Goal: Task Accomplishment & Management: Use online tool/utility

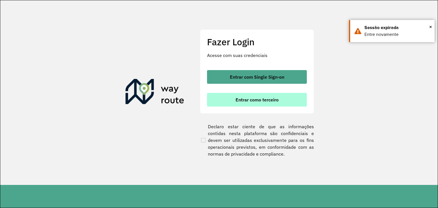
click at [262, 100] on span "Entrar como terceiro" at bounding box center [257, 100] width 43 height 5
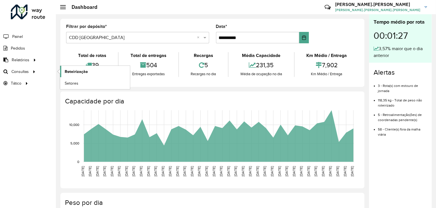
click at [72, 70] on span "Roteirização" at bounding box center [76, 72] width 23 height 6
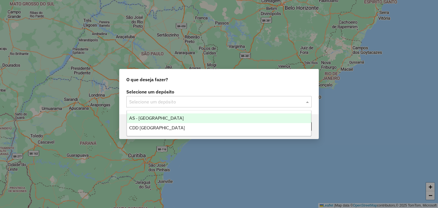
click at [183, 102] on input "text" at bounding box center [213, 102] width 168 height 7
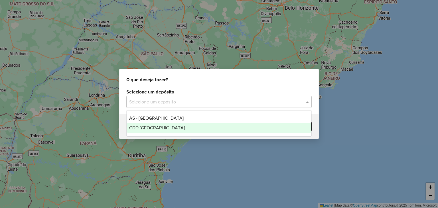
click at [181, 129] on div "CDD [GEOGRAPHIC_DATA]" at bounding box center [219, 128] width 184 height 10
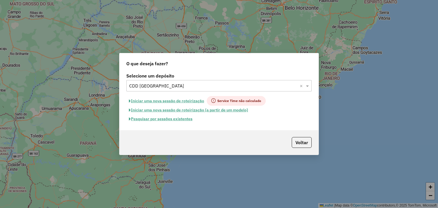
click at [182, 120] on button "Pesquisar por sessões existentes" at bounding box center [160, 119] width 69 height 9
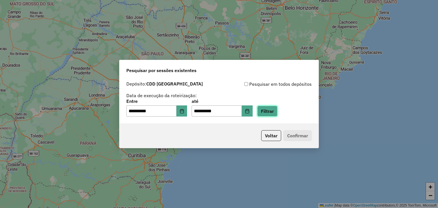
click at [277, 109] on button "Filtrar" at bounding box center [267, 111] width 20 height 11
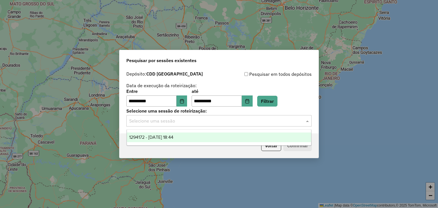
click at [209, 123] on input "text" at bounding box center [213, 121] width 168 height 7
click at [208, 139] on div "1294172 - 14/10/2025 18:44" at bounding box center [219, 138] width 184 height 10
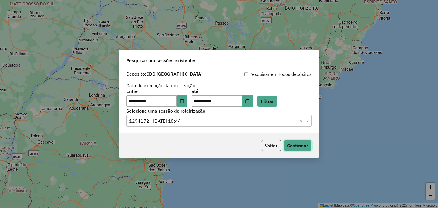
click at [298, 146] on button "Confirmar" at bounding box center [297, 145] width 28 height 11
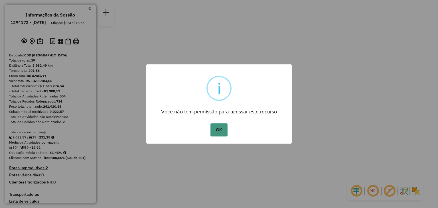
click at [219, 130] on button "OK" at bounding box center [218, 129] width 17 height 13
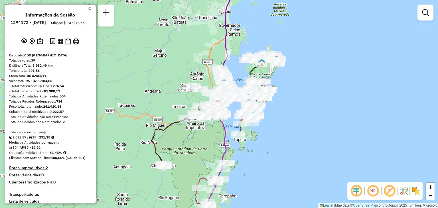
click at [374, 188] on em at bounding box center [373, 191] width 14 height 14
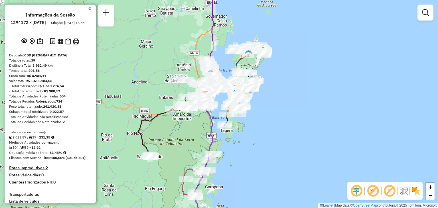
drag, startPoint x: 333, startPoint y: 150, endPoint x: 320, endPoint y: 140, distance: 16.4
click at [320, 140] on div "Janela de atendimento Grade de atendimento Capacidade Transportadoras Veículos …" at bounding box center [219, 104] width 438 height 208
click at [432, 186] on span "+" at bounding box center [431, 186] width 4 height 7
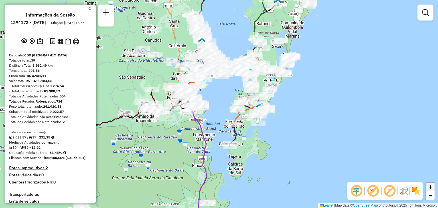
click at [432, 186] on span "+" at bounding box center [431, 186] width 4 height 7
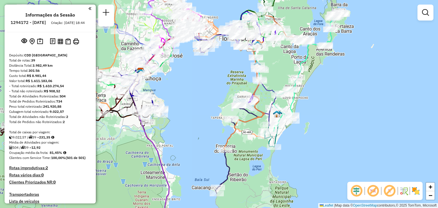
drag, startPoint x: 411, startPoint y: 121, endPoint x: 379, endPoint y: 126, distance: 32.3
click at [379, 126] on div "Janela de atendimento Grade de atendimento Capacidade Transportadoras Veículos …" at bounding box center [219, 104] width 438 height 208
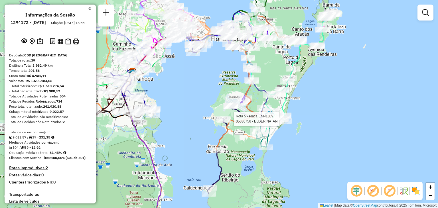
select select "**********"
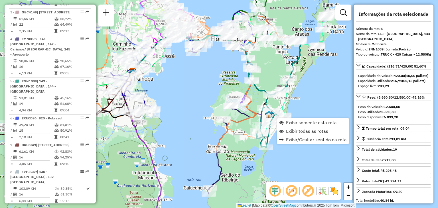
scroll to position [361, 0]
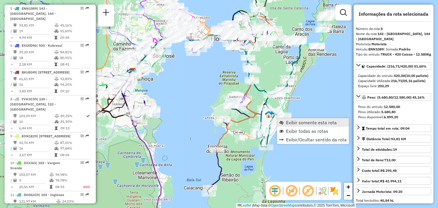
click at [301, 123] on span "Exibir somente esta rota" at bounding box center [311, 122] width 51 height 5
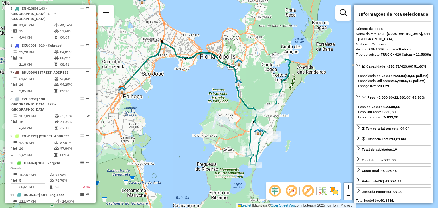
drag, startPoint x: 320, startPoint y: 115, endPoint x: 307, endPoint y: 114, distance: 13.8
click at [307, 114] on div "Janela de atendimento Grade de atendimento Capacidade Transportadoras Veículos …" at bounding box center [219, 104] width 438 height 208
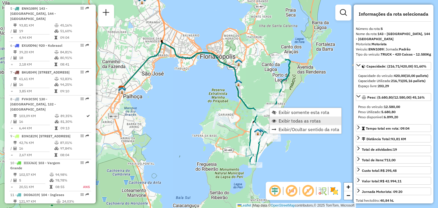
click at [288, 119] on span "Exibir todas as rotas" at bounding box center [300, 121] width 42 height 5
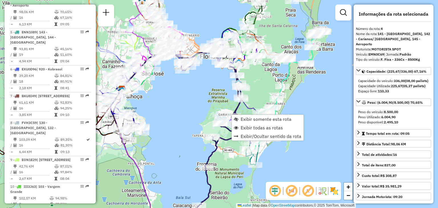
scroll to position [324, 0]
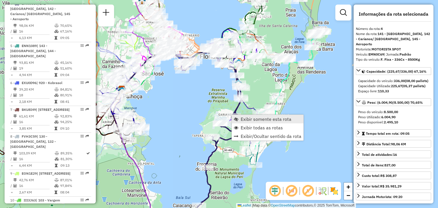
click at [248, 121] on span "Exibir somente esta rota" at bounding box center [266, 119] width 51 height 5
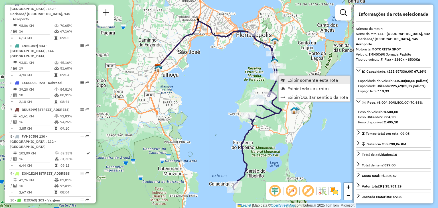
click at [297, 79] on span "Exibir somente esta rota" at bounding box center [312, 80] width 51 height 5
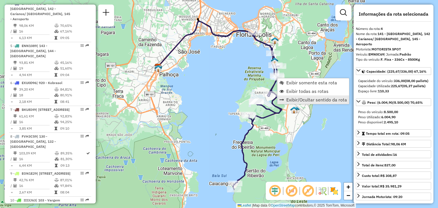
click at [303, 96] on link "Exibir/Ocultar sentido da rota" at bounding box center [313, 100] width 72 height 9
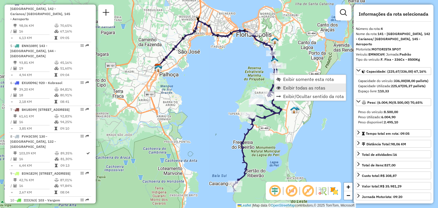
click at [294, 84] on link "Exibir todas as rotas" at bounding box center [310, 88] width 72 height 9
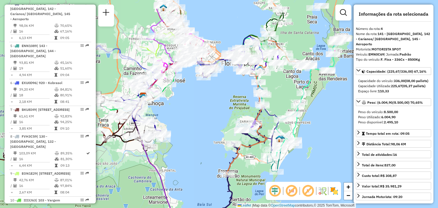
drag, startPoint x: 299, startPoint y: 67, endPoint x: 283, endPoint y: 96, distance: 32.9
click at [283, 96] on div "Janela de atendimento Grade de atendimento Capacidade Transportadoras Veículos …" at bounding box center [219, 104] width 438 height 208
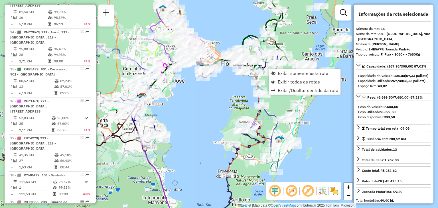
scroll to position [690, 0]
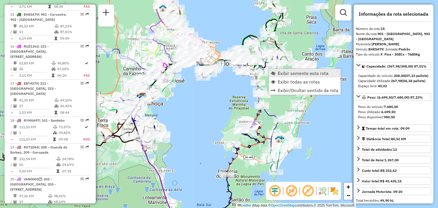
click at [290, 74] on span "Exibir somente esta rota" at bounding box center [303, 73] width 51 height 5
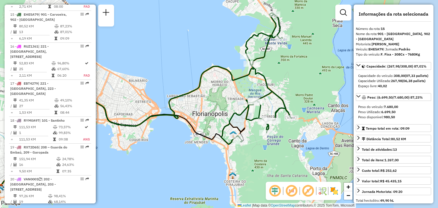
drag, startPoint x: 336, startPoint y: 147, endPoint x: 261, endPoint y: 145, distance: 75.3
click at [261, 145] on div "Janela de atendimento Grade de atendimento Capacidade Transportadoras Veículos …" at bounding box center [219, 104] width 438 height 208
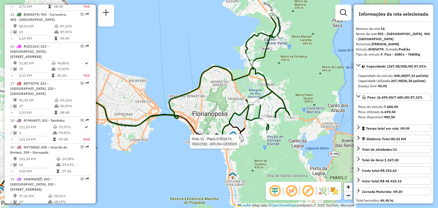
click at [349, 198] on span "−" at bounding box center [348, 195] width 4 height 7
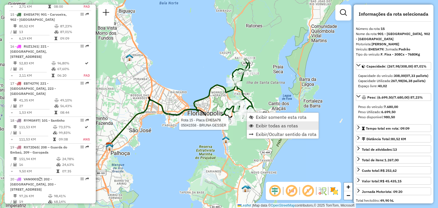
click at [262, 124] on span "Exibir todas as rotas" at bounding box center [277, 125] width 42 height 5
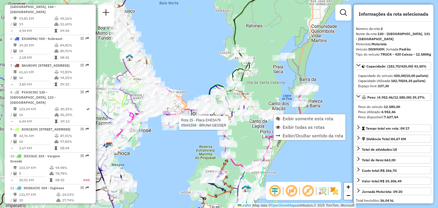
scroll to position [260, 0]
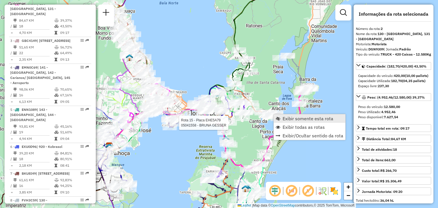
click at [279, 116] on span "Exibir somente esta rota" at bounding box center [278, 118] width 5 height 5
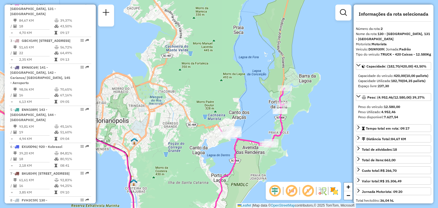
drag, startPoint x: 327, startPoint y: 94, endPoint x: 204, endPoint y: 156, distance: 138.5
click at [204, 156] on div "Janela de atendimento Grade de atendimento Capacidade Transportadoras Veículos …" at bounding box center [219, 104] width 438 height 208
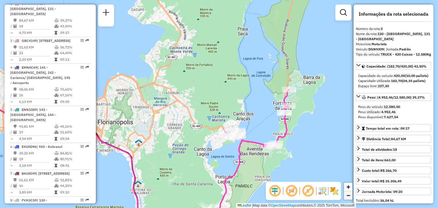
click at [350, 196] on link "−" at bounding box center [348, 195] width 9 height 9
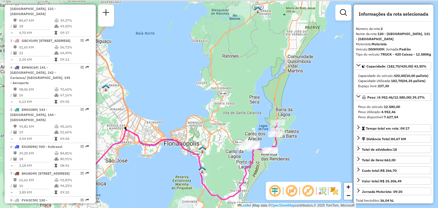
drag, startPoint x: 305, startPoint y: 103, endPoint x: 328, endPoint y: 130, distance: 35.3
click at [328, 130] on div "Janela de atendimento Grade de atendimento Capacidade Transportadoras Veículos …" at bounding box center [219, 104] width 438 height 208
click at [346, 193] on link "−" at bounding box center [348, 195] width 9 height 9
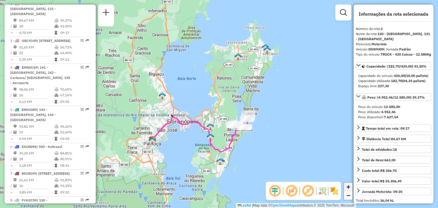
click at [348, 186] on span "+" at bounding box center [348, 186] width 4 height 7
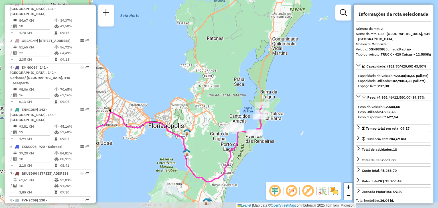
drag, startPoint x: 318, startPoint y: 80, endPoint x: 303, endPoint y: 65, distance: 21.8
click at [303, 65] on div "Janela de atendimento Grade de atendimento Capacidade Transportadoras Veículos …" at bounding box center [219, 104] width 438 height 208
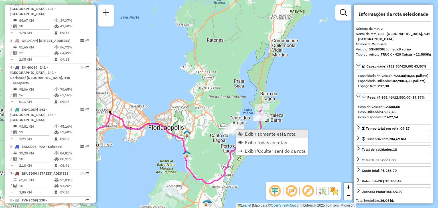
click at [246, 133] on span "Exibir somente esta rota" at bounding box center [270, 134] width 51 height 5
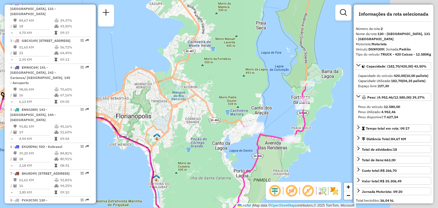
drag, startPoint x: 295, startPoint y: 115, endPoint x: 180, endPoint y: 176, distance: 129.8
click at [180, 176] on div "Janela de atendimento Grade de atendimento Capacidade Transportadoras Veículos …" at bounding box center [219, 104] width 438 height 208
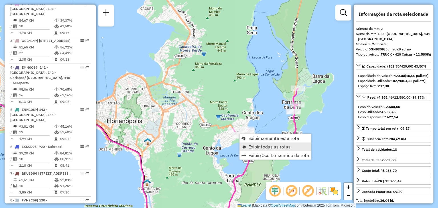
click at [254, 146] on span "Exibir todas as rotas" at bounding box center [269, 147] width 42 height 5
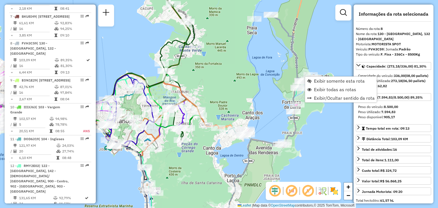
scroll to position [457, 0]
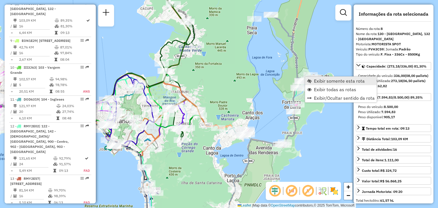
click at [310, 81] on span "Exibir somente esta rota" at bounding box center [309, 81] width 5 height 5
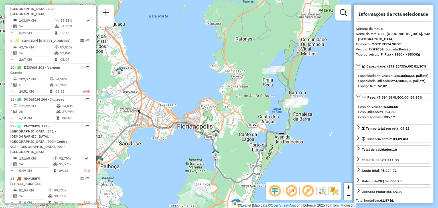
drag, startPoint x: 339, startPoint y: 107, endPoint x: 318, endPoint y: 129, distance: 30.1
click at [318, 129] on div "Janela de atendimento Grade de atendimento Capacidade Transportadoras Veículos …" at bounding box center [219, 104] width 438 height 208
click at [347, 195] on span "−" at bounding box center [348, 195] width 4 height 7
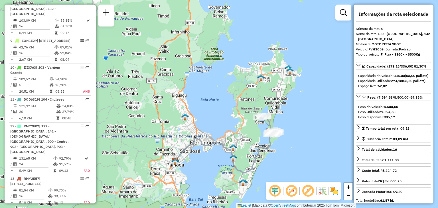
drag, startPoint x: 294, startPoint y: 122, endPoint x: 310, endPoint y: 151, distance: 33.2
click at [310, 151] on div "Janela de atendimento Grade de atendimento Capacidade Transportadoras Veículos …" at bounding box center [219, 104] width 438 height 208
click at [346, 186] on link "+" at bounding box center [348, 187] width 9 height 9
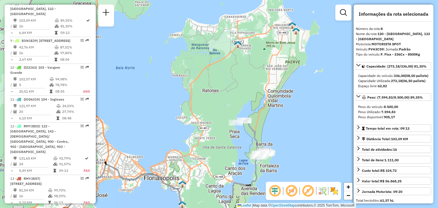
drag, startPoint x: 341, startPoint y: 165, endPoint x: 272, endPoint y: 153, distance: 69.6
click at [272, 153] on div "Janela de atendimento Grade de atendimento Capacidade Transportadoras Veículos …" at bounding box center [219, 104] width 438 height 208
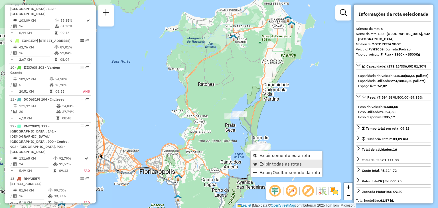
click at [267, 162] on span "Exibir todas as rotas" at bounding box center [280, 164] width 42 height 5
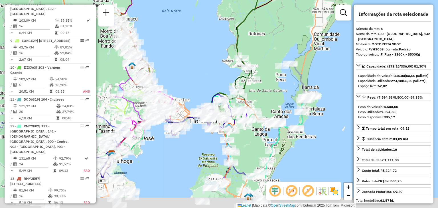
drag, startPoint x: 227, startPoint y: 147, endPoint x: 297, endPoint y: 68, distance: 105.8
click at [296, 70] on div "Janela de atendimento Grade de atendimento Capacidade Transportadoras Veículos …" at bounding box center [219, 104] width 438 height 208
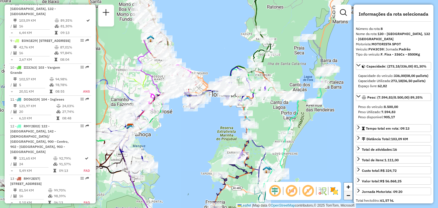
click at [350, 199] on link "−" at bounding box center [348, 195] width 9 height 9
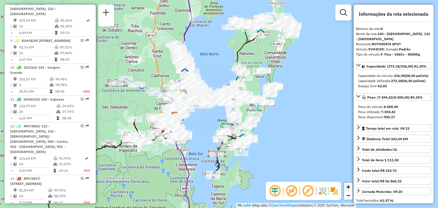
click at [347, 186] on span "+" at bounding box center [348, 186] width 4 height 7
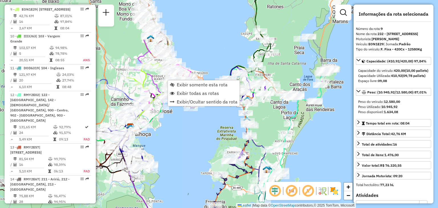
scroll to position [494, 0]
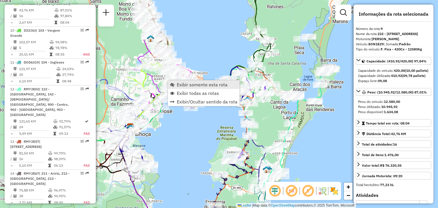
click at [190, 85] on span "Exibir somente esta rota" at bounding box center [202, 84] width 51 height 5
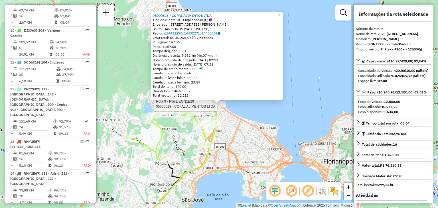
click at [281, 13] on span "×" at bounding box center [279, 15] width 3 height 5
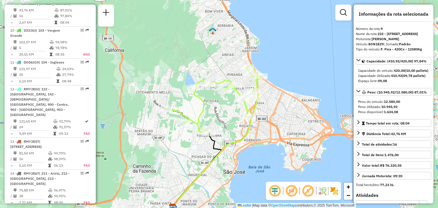
drag, startPoint x: 242, startPoint y: 144, endPoint x: 283, endPoint y: 115, distance: 50.3
click at [283, 115] on div "Janela de atendimento Grade de atendimento Capacidade Transportadoras Veículos …" at bounding box center [219, 104] width 438 height 208
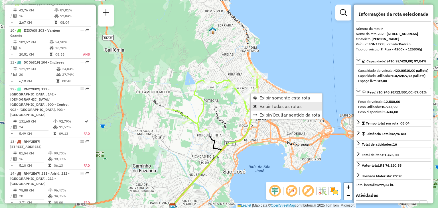
click at [264, 105] on span "Exibir todas as rotas" at bounding box center [280, 106] width 42 height 5
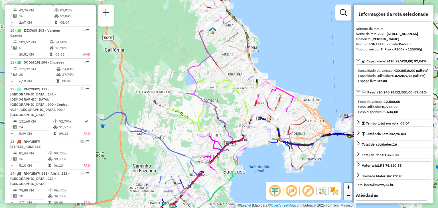
click at [346, 194] on span "−" at bounding box center [348, 195] width 4 height 7
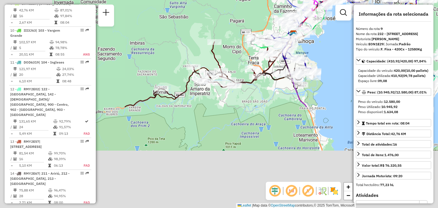
drag, startPoint x: 230, startPoint y: 161, endPoint x: 335, endPoint y: 25, distance: 171.3
click at [335, 25] on div "Janela de atendimento Grade de atendimento Capacidade Transportadoras Veículos …" at bounding box center [219, 104] width 438 height 208
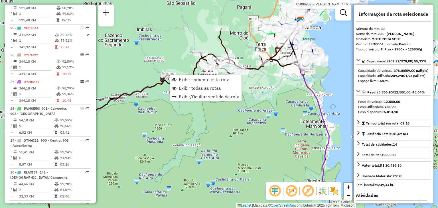
scroll to position [1284, 0]
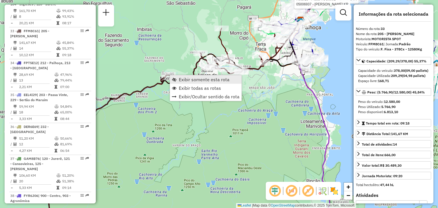
click at [198, 80] on span "Exibir somente esta rota" at bounding box center [204, 79] width 51 height 5
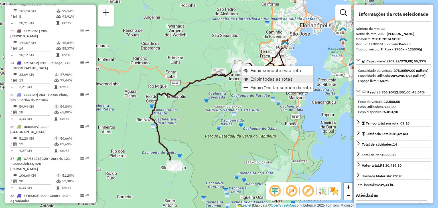
click at [243, 77] on span "Exibir todas as rotas" at bounding box center [245, 79] width 5 height 5
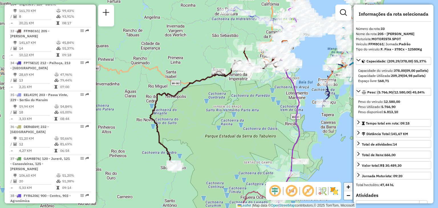
click at [348, 187] on span "+" at bounding box center [348, 186] width 4 height 7
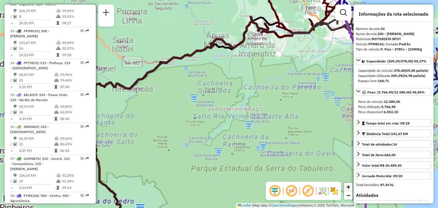
click at [348, 187] on span "+" at bounding box center [348, 186] width 4 height 7
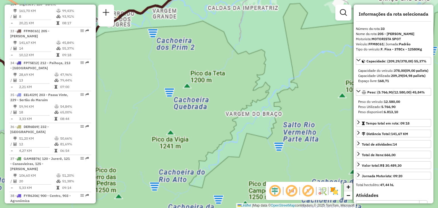
click at [348, 187] on span "+" at bounding box center [348, 186] width 4 height 7
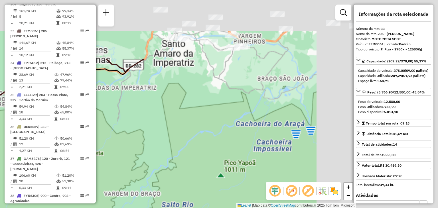
drag, startPoint x: 287, startPoint y: 99, endPoint x: 166, endPoint y: 179, distance: 145.4
click at [166, 179] on div "Janela de atendimento Grade de atendimento Capacidade Transportadoras Veículos …" at bounding box center [219, 104] width 438 height 208
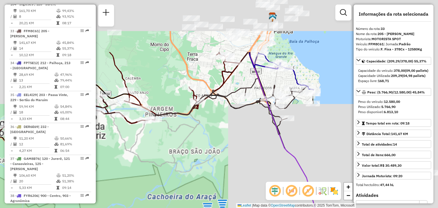
drag, startPoint x: 212, startPoint y: 133, endPoint x: 113, endPoint y: 219, distance: 130.8
click at [113, 208] on html "Aguarde... Pop-up bloqueado! Seu navegador bloqueou automáticamente a abertura …" at bounding box center [219, 104] width 438 height 208
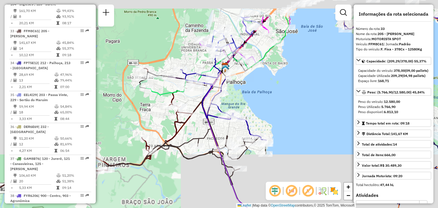
drag, startPoint x: 206, startPoint y: 94, endPoint x: 137, endPoint y: 178, distance: 108.8
click at [137, 178] on div "Janela de atendimento Grade de atendimento Capacidade Transportadoras Veículos …" at bounding box center [219, 104] width 438 height 208
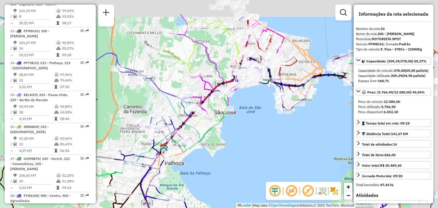
drag, startPoint x: 236, startPoint y: 43, endPoint x: 204, endPoint y: 80, distance: 49.1
click at [204, 80] on div "Rota 14 - Placa RMY2E67 05089586 - [PERSON_NAME] de atendimento Grade de atendi…" at bounding box center [219, 104] width 438 height 208
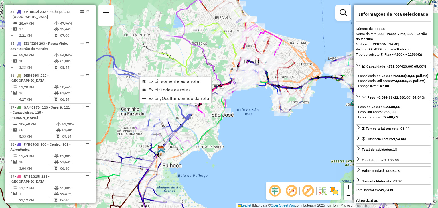
scroll to position [1348, 0]
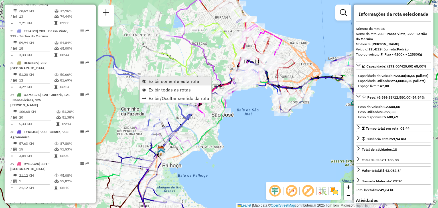
click at [148, 79] on link "Exibir somente esta rota" at bounding box center [176, 81] width 72 height 9
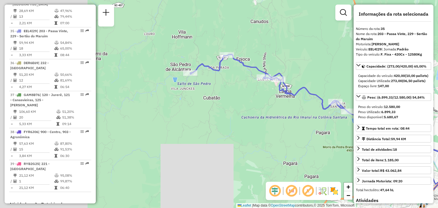
drag, startPoint x: 144, startPoint y: 85, endPoint x: 253, endPoint y: 113, distance: 112.4
click at [253, 113] on div "Janela de atendimento Grade de atendimento Capacidade Transportadoras Veículos …" at bounding box center [219, 104] width 438 height 208
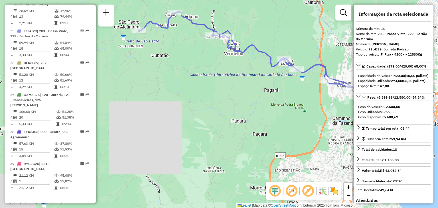
drag, startPoint x: 251, startPoint y: 106, endPoint x: 196, endPoint y: 63, distance: 69.9
click at [196, 63] on div "Janela de atendimento Grade de atendimento Capacidade Transportadoras Veículos …" at bounding box center [219, 104] width 438 height 208
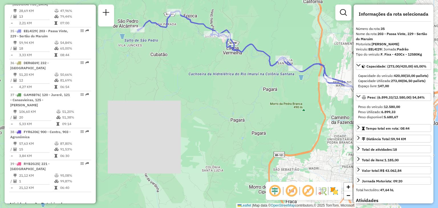
drag, startPoint x: 282, startPoint y: 109, endPoint x: 228, endPoint y: 85, distance: 58.8
click at [228, 85] on div "Janela de atendimento Grade de atendimento Capacidade Transportadoras Veículos …" at bounding box center [219, 104] width 438 height 208
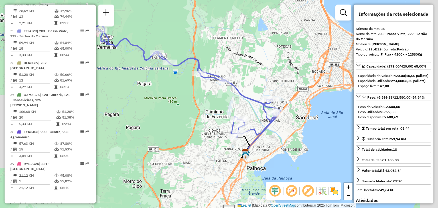
drag, startPoint x: 276, startPoint y: 111, endPoint x: 200, endPoint y: 130, distance: 78.3
click at [200, 130] on div "Janela de atendimento Grade de atendimento Capacidade Transportadoras Veículos …" at bounding box center [219, 104] width 438 height 208
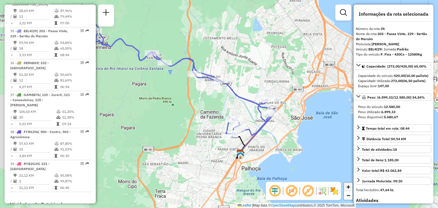
click at [348, 186] on span "+" at bounding box center [348, 186] width 4 height 7
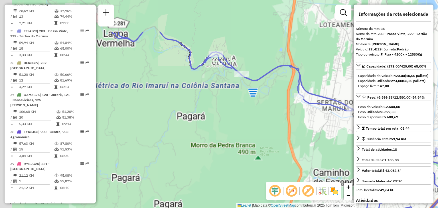
drag, startPoint x: 212, startPoint y: 84, endPoint x: 357, endPoint y: 143, distance: 156.1
click at [357, 143] on hb-router-mapa "Informações da Sessão 1294172 - [DATE] Criação: [DATE] 18:44 Depósito: CDD [GEO…" at bounding box center [219, 104] width 438 height 208
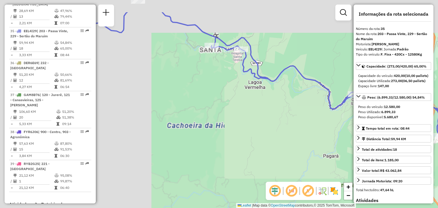
drag, startPoint x: 219, startPoint y: 92, endPoint x: 358, endPoint y: 127, distance: 142.7
click at [358, 127] on hb-router-mapa "Informações da Sessão 1294172 - [DATE] Criação: [DATE] 18:44 Depósito: CDD [GEO…" at bounding box center [219, 104] width 438 height 208
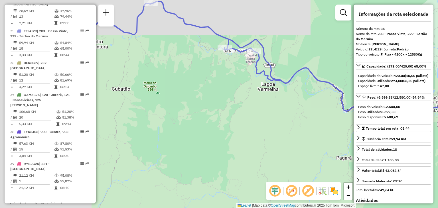
drag, startPoint x: 250, startPoint y: 90, endPoint x: 258, endPoint y: 160, distance: 70.0
click at [258, 160] on div "Janela de atendimento Grade de atendimento Capacidade Transportadoras Veículos …" at bounding box center [219, 104] width 438 height 208
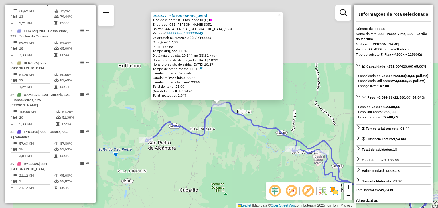
click at [225, 139] on div "05028774 - [PERSON_NAME] Tipo de cliente: 8 - Empilhadeira (E) Endereço: 081 [P…" at bounding box center [219, 104] width 438 height 208
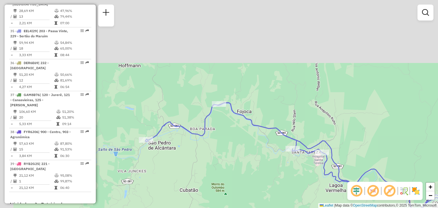
click at [253, 151] on div "Janela de atendimento Grade de atendimento Capacidade Transportadoras Veículos …" at bounding box center [219, 104] width 438 height 208
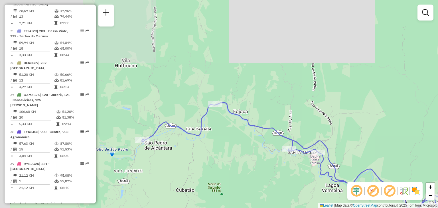
drag, startPoint x: 249, startPoint y: 98, endPoint x: 148, endPoint y: 83, distance: 102.7
click at [148, 83] on div "Janela de atendimento Grade de atendimento Capacidade Transportadoras Veículos …" at bounding box center [219, 104] width 438 height 208
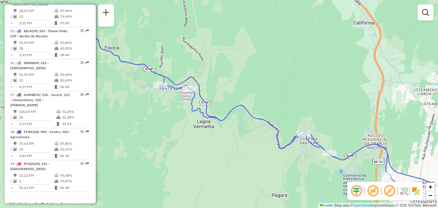
drag, startPoint x: 271, startPoint y: 134, endPoint x: 224, endPoint y: 61, distance: 87.0
click at [224, 61] on div "Janela de atendimento Grade de atendimento Capacidade Transportadoras Veículos …" at bounding box center [219, 104] width 438 height 208
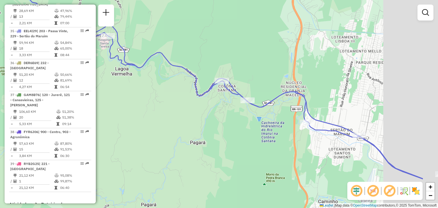
drag, startPoint x: 266, startPoint y: 144, endPoint x: 171, endPoint y: 102, distance: 104.3
click at [171, 102] on div "Janela de atendimento Grade de atendimento Capacidade Transportadoras Veículos …" at bounding box center [219, 104] width 438 height 208
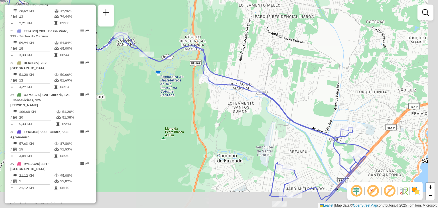
drag, startPoint x: 337, startPoint y: 137, endPoint x: 274, endPoint y: 109, distance: 69.1
click at [274, 109] on div "Janela de atendimento Grade de atendimento Capacidade Transportadoras Veículos …" at bounding box center [219, 104] width 438 height 208
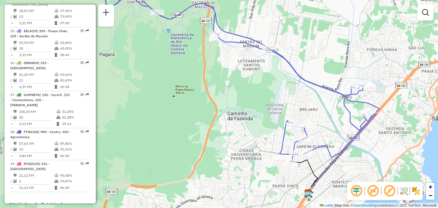
drag, startPoint x: 343, startPoint y: 160, endPoint x: 352, endPoint y: 124, distance: 37.6
click at [352, 124] on icon at bounding box center [183, 49] width 392 height 224
select select "**********"
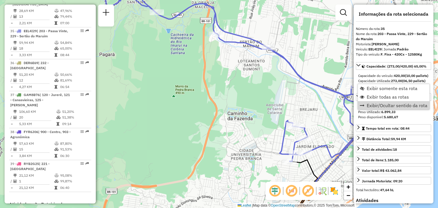
click at [305, 92] on div "Janela de atendimento Grade de atendimento Capacidade Transportadoras Veículos …" at bounding box center [219, 104] width 438 height 208
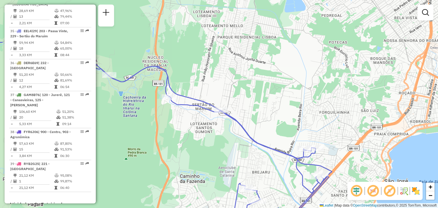
drag, startPoint x: 305, startPoint y: 92, endPoint x: 258, endPoint y: 154, distance: 78.1
click at [258, 154] on div "Janela de atendimento Grade de atendimento Capacidade Transportadoras Veículos …" at bounding box center [219, 104] width 438 height 208
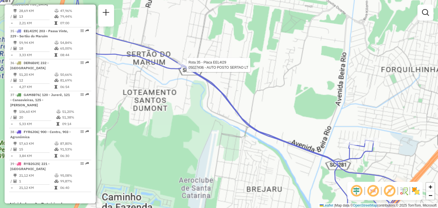
select select "**********"
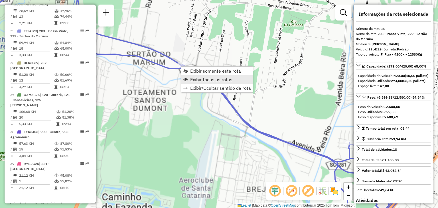
click at [192, 84] on link "Exibir/Ocultar sentido da rota" at bounding box center [217, 88] width 72 height 9
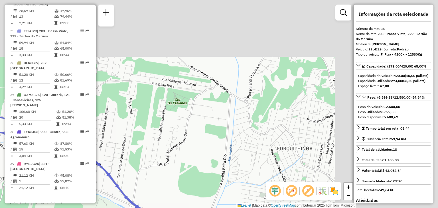
drag, startPoint x: 245, startPoint y: 63, endPoint x: 88, endPoint y: 162, distance: 185.6
click at [88, 162] on hb-router-mapa "Informações da Sessão 1294172 - [DATE] Criação: [DATE] 18:44 Depósito: CDD [GEO…" at bounding box center [219, 104] width 438 height 208
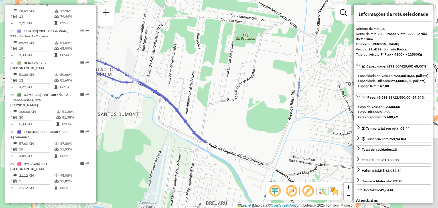
drag, startPoint x: 153, startPoint y: 152, endPoint x: 262, endPoint y: 66, distance: 138.5
click at [262, 66] on div "Janela de atendimento Grade de atendimento Capacidade Transportadoras Veículos …" at bounding box center [219, 104] width 438 height 208
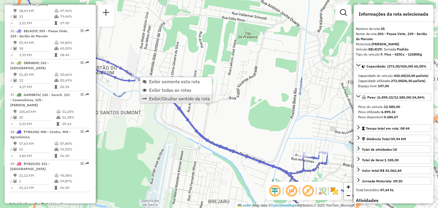
click at [146, 97] on span "Exibir/Ocultar sentido da rota" at bounding box center [144, 98] width 5 height 5
click at [152, 95] on span "Exibir todas as rotas" at bounding box center [171, 92] width 42 height 5
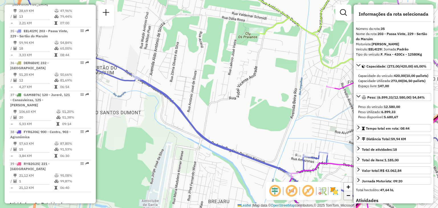
click at [346, 198] on link "−" at bounding box center [348, 195] width 9 height 9
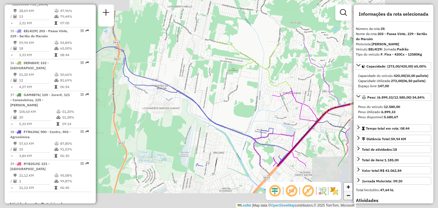
click at [346, 198] on link "−" at bounding box center [348, 195] width 9 height 9
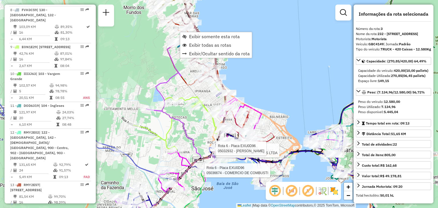
scroll to position [292, 0]
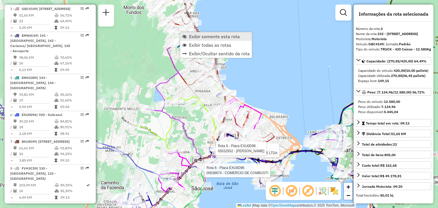
click at [186, 35] on span "Exibir somente esta rota" at bounding box center [184, 36] width 5 height 5
